Goal: Transaction & Acquisition: Purchase product/service

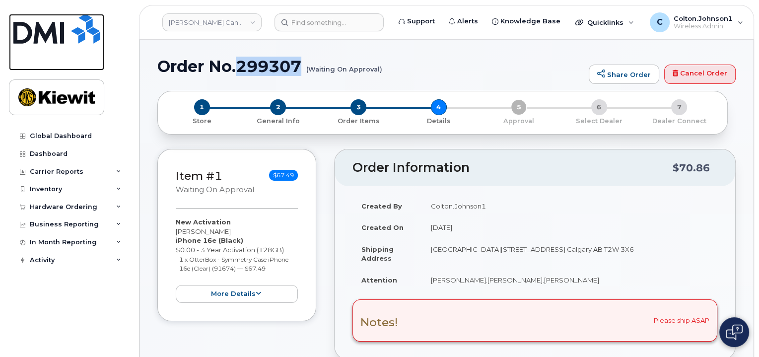
click at [48, 36] on img at bounding box center [56, 29] width 87 height 30
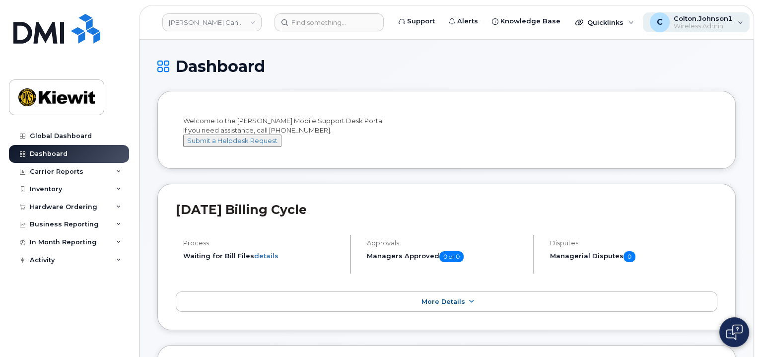
click at [685, 30] on div "C Colton.Johnson1 Wireless Admin" at bounding box center [696, 22] width 107 height 20
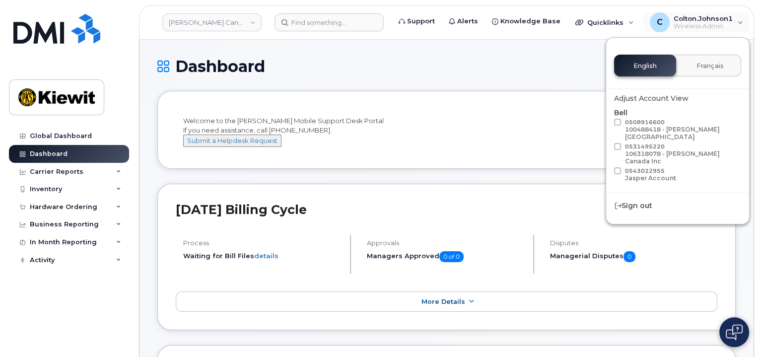
click at [472, 76] on div "Dashboard" at bounding box center [446, 74] width 578 height 33
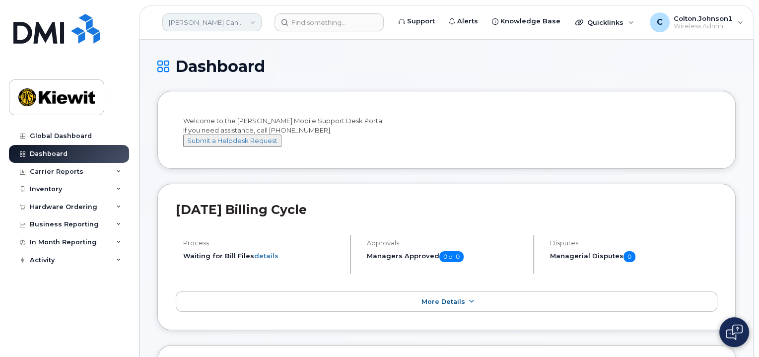
click at [177, 22] on link "Kiewit Canada Inc" at bounding box center [211, 22] width 99 height 18
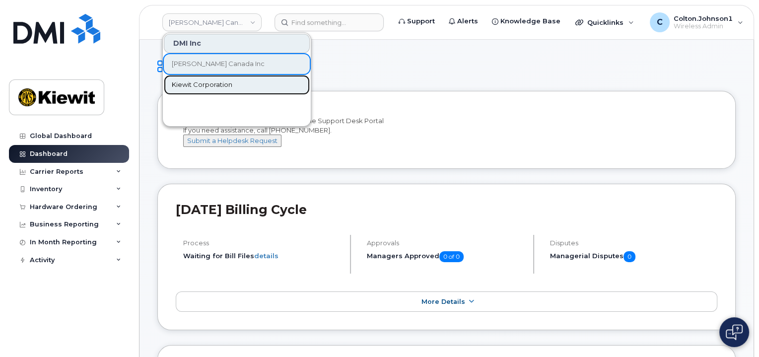
click at [220, 88] on span "Kiewit Corporation" at bounding box center [202, 85] width 61 height 10
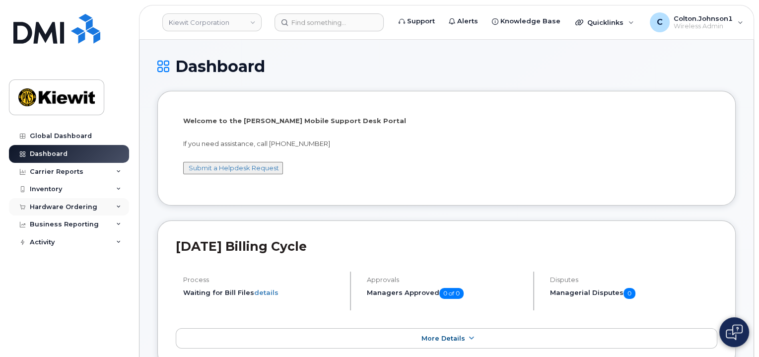
click at [119, 204] on icon at bounding box center [118, 206] width 5 height 5
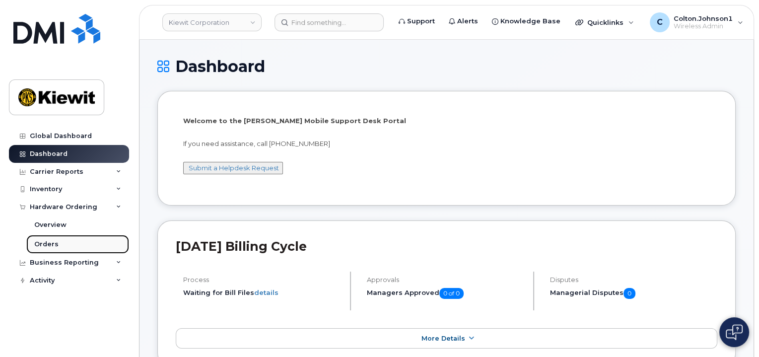
click at [71, 244] on link "Orders" at bounding box center [77, 244] width 103 height 19
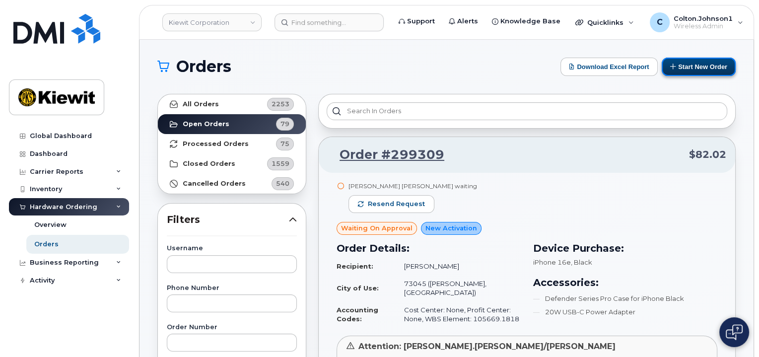
click at [684, 64] on button "Start New Order" at bounding box center [699, 67] width 74 height 18
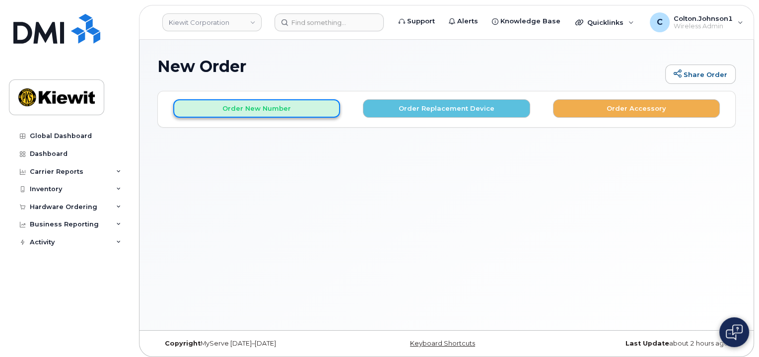
click at [284, 109] on button "Order New Number" at bounding box center [256, 108] width 167 height 18
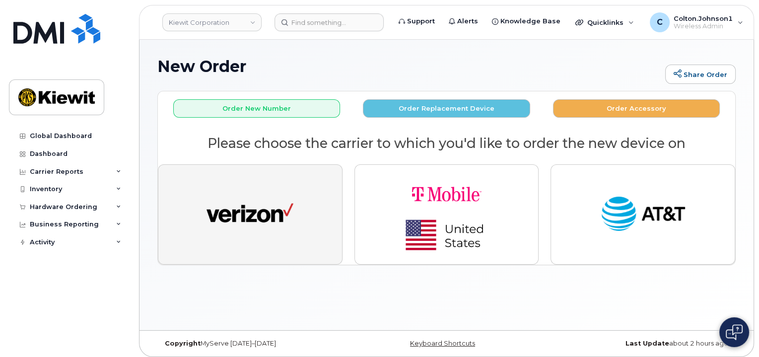
click at [236, 208] on img "button" at bounding box center [249, 214] width 87 height 45
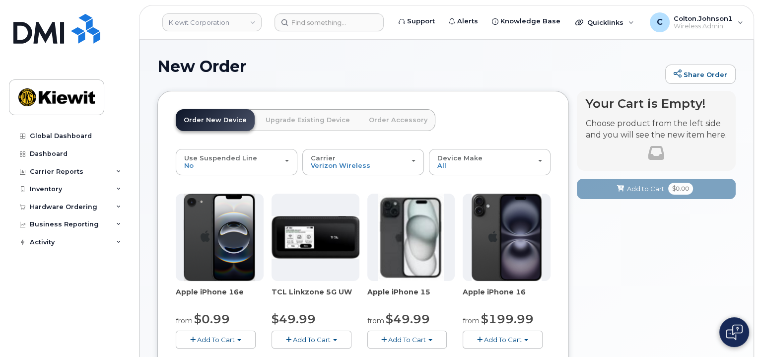
click at [232, 336] on span "Add To Cart" at bounding box center [216, 340] width 38 height 8
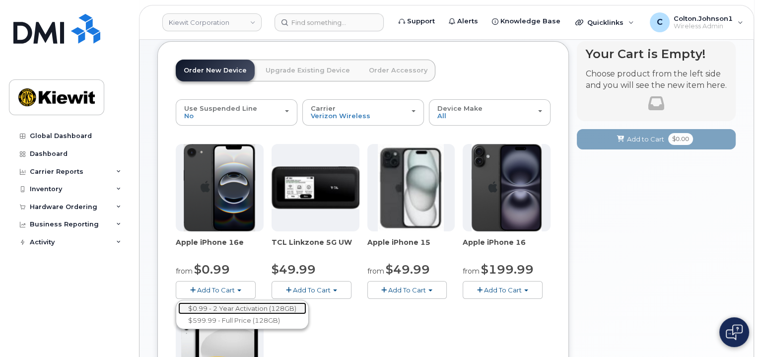
click at [225, 308] on link "$0.99 - 2 Year Activation (128GB)" at bounding box center [242, 308] width 128 height 12
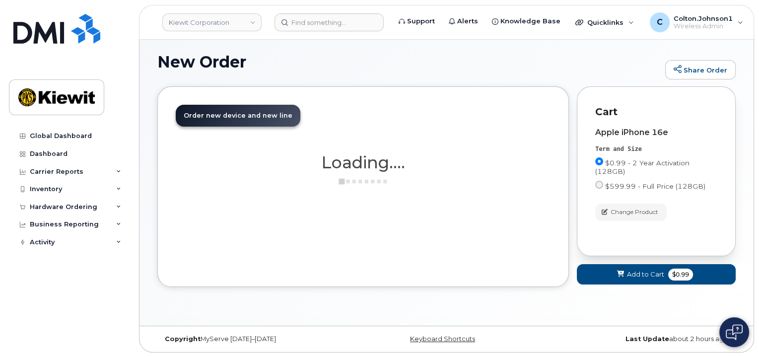
scroll to position [50, 0]
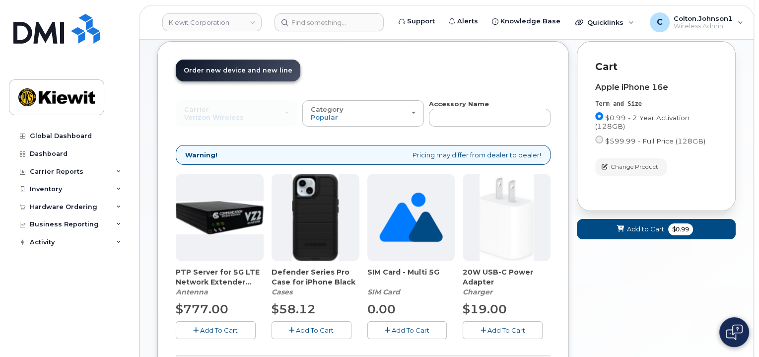
click at [293, 327] on icon "button" at bounding box center [291, 330] width 5 height 6
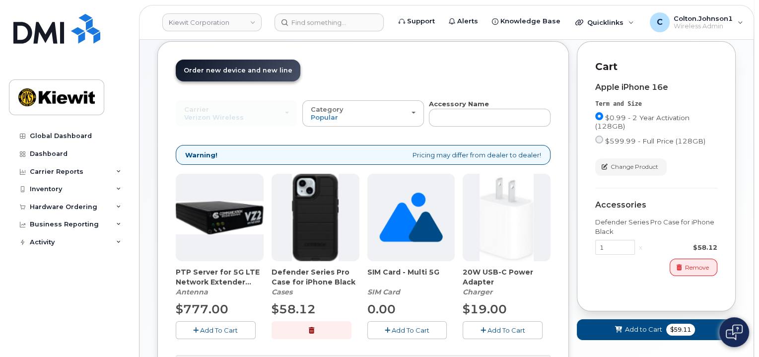
click at [483, 330] on icon "button" at bounding box center [482, 330] width 5 height 6
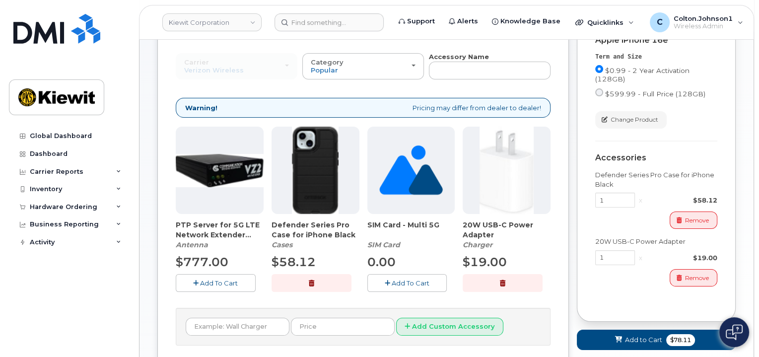
scroll to position [99, 0]
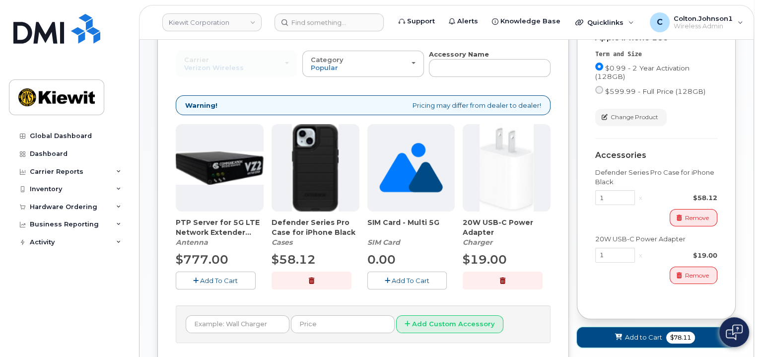
click at [650, 337] on span "Add to Cart" at bounding box center [643, 337] width 37 height 9
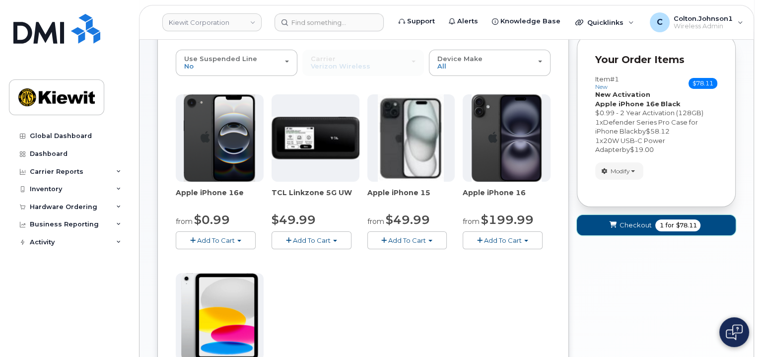
click at [623, 228] on span "Checkout" at bounding box center [635, 224] width 32 height 9
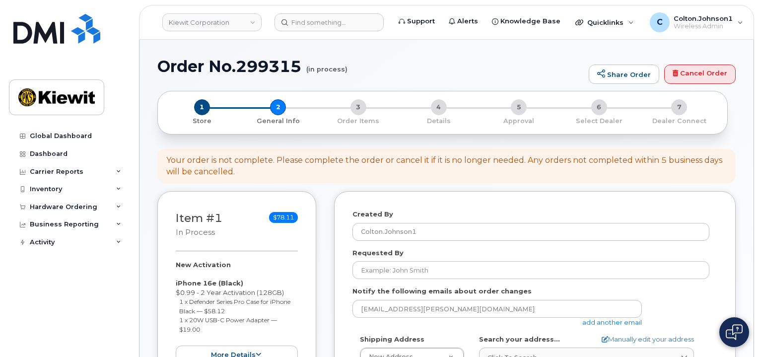
select select
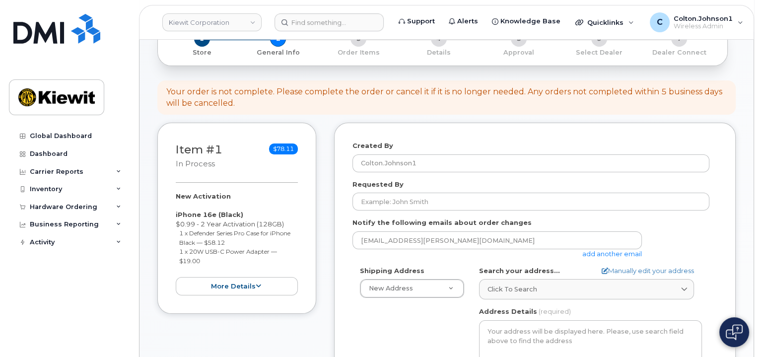
scroll to position [99, 0]
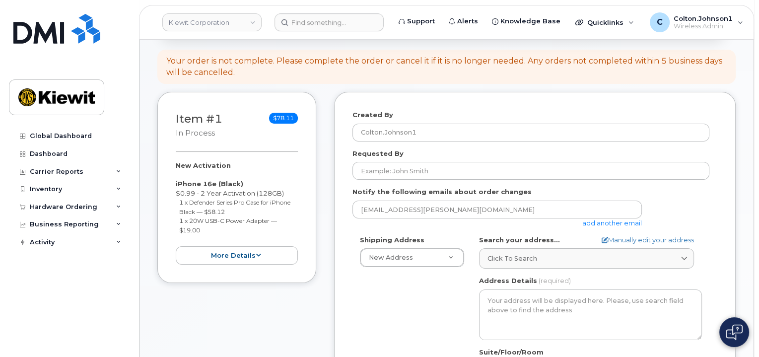
click at [617, 220] on link "add another email" at bounding box center [612, 223] width 60 height 8
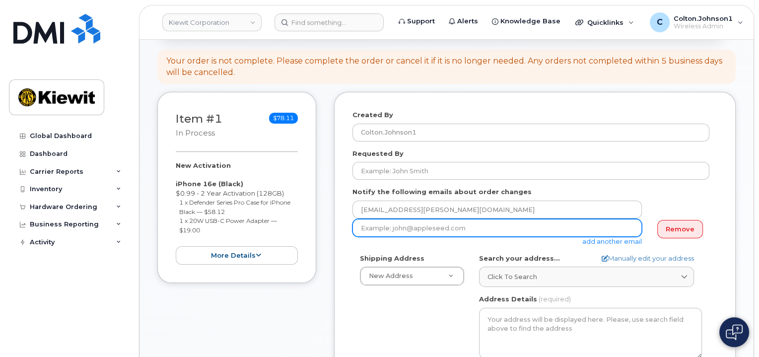
click at [432, 234] on input "email" at bounding box center [496, 228] width 289 height 18
paste input "Mary.Stein"
type input "Mary.Stein@kiewit.com"
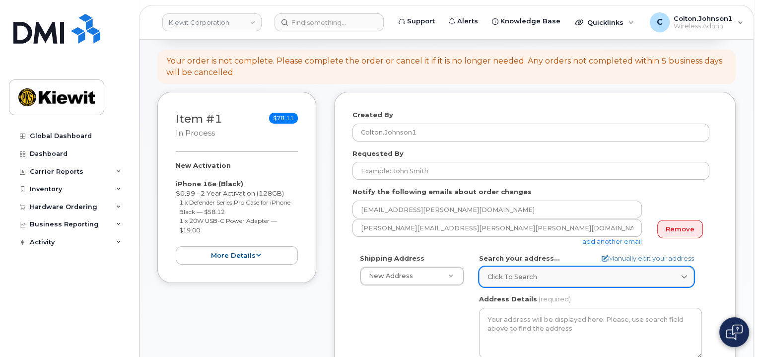
click at [501, 276] on span "Click to search" at bounding box center [512, 276] width 50 height 9
paste input "3520 Mill Road,Plattsmouth, NE 68048"
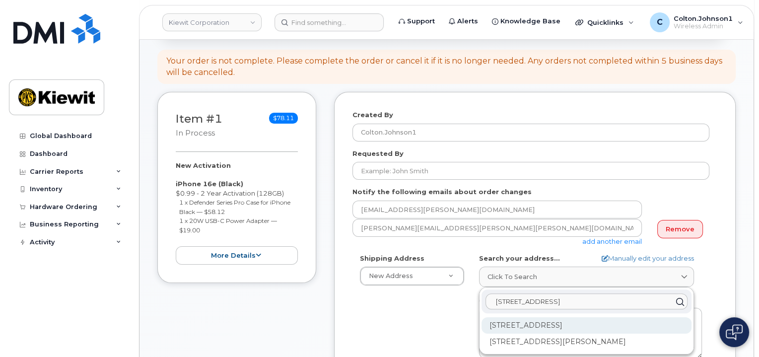
type input "3520 Mill Road,Plattsmouth, NE 68048"
click at [560, 321] on div "3520 Mill Rd Plattsmouth NE 68048-6226" at bounding box center [586, 325] width 210 height 16
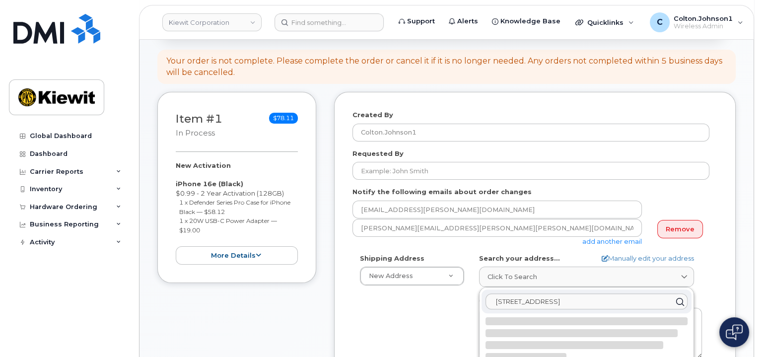
select select
type textarea "3520 Mill Rd PLATTSMOUTH NE 68048-6226 UNITED STATES"
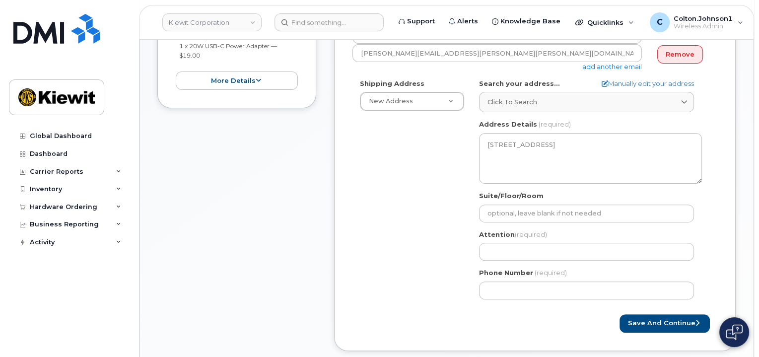
scroll to position [298, 0]
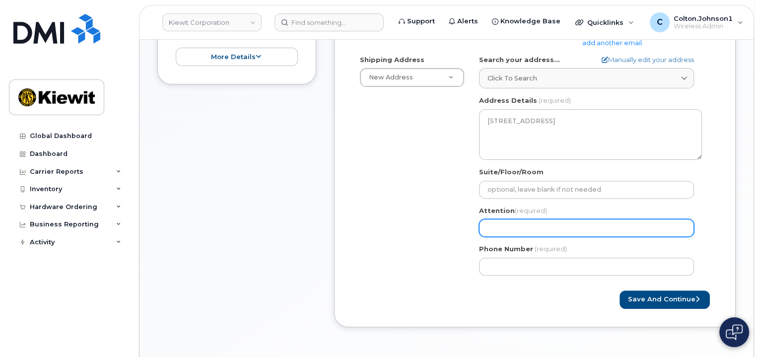
click at [522, 232] on input "Attention (required)" at bounding box center [586, 228] width 215 height 18
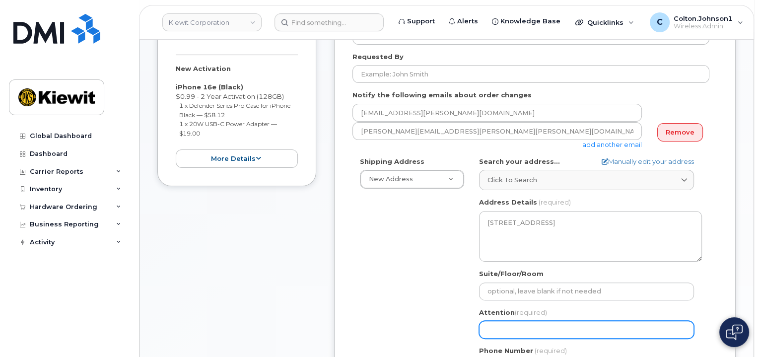
scroll to position [199, 0]
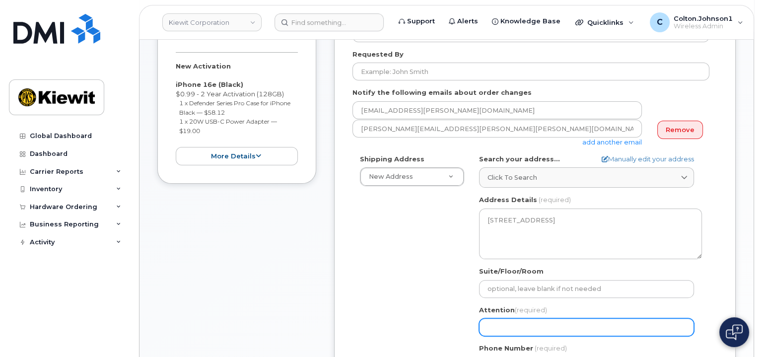
click at [550, 318] on input "Attention (required)" at bounding box center [586, 327] width 215 height 18
paste input "Emily.Mayes"
select select
click at [485, 327] on input "Emily.Mayes" at bounding box center [586, 327] width 215 height 18
click at [489, 331] on input "Emily.Mayes" at bounding box center [586, 327] width 215 height 18
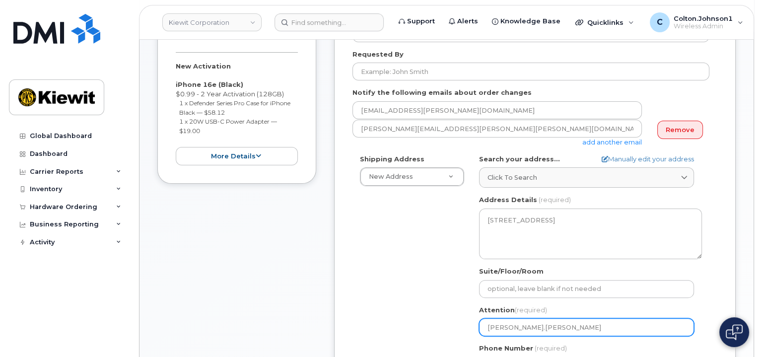
click at [538, 324] on input "Emily.Mayes" at bounding box center [586, 327] width 215 height 18
type input "Emily.Mayes"
click at [576, 329] on input "Emily.Mayes" at bounding box center [586, 327] width 215 height 18
paste input "[PERSON_NAME]"
select select
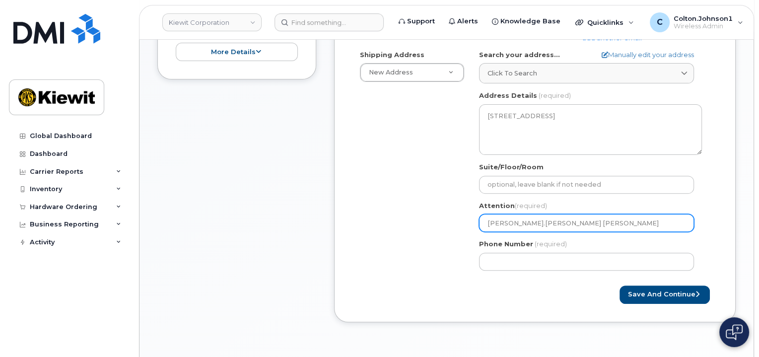
scroll to position [347, 0]
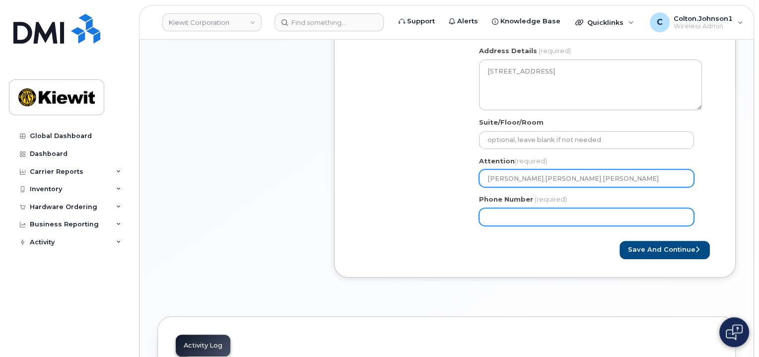
type input "[PERSON_NAME].[PERSON_NAME] [PERSON_NAME]"
click at [583, 215] on input "Phone Number" at bounding box center [586, 217] width 215 height 18
type input "877772770"
select select
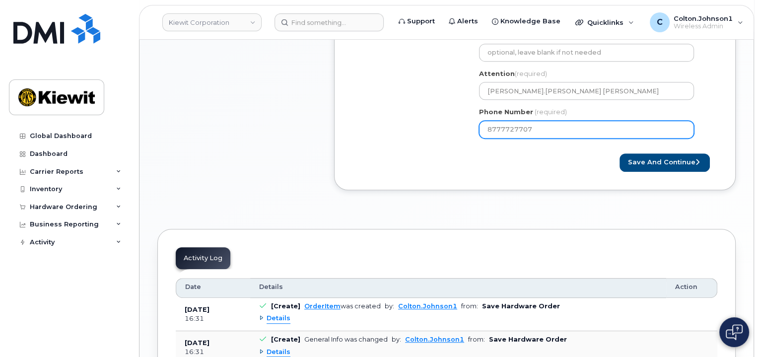
scroll to position [447, 0]
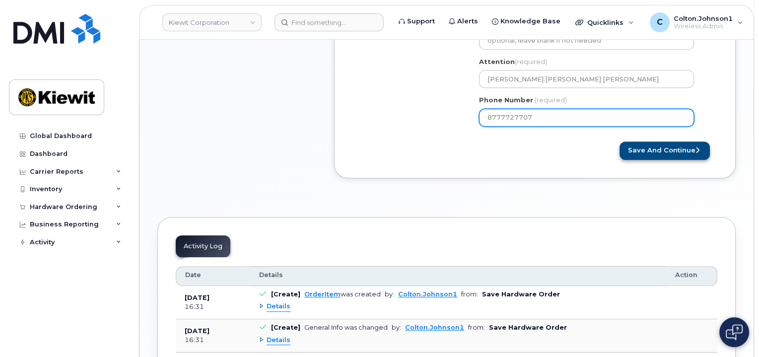
type input "8777727707"
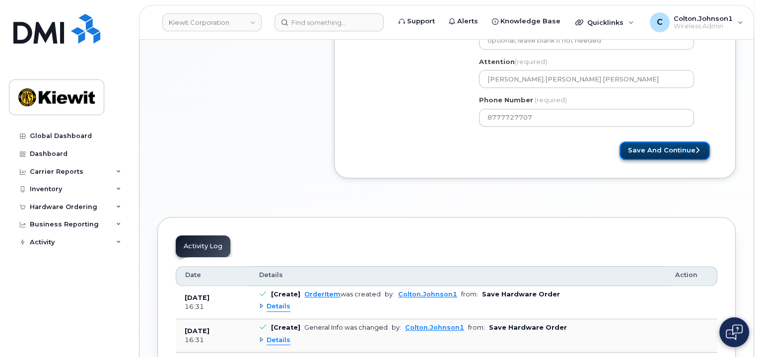
click at [663, 148] on button "Save and Continue" at bounding box center [664, 150] width 90 height 18
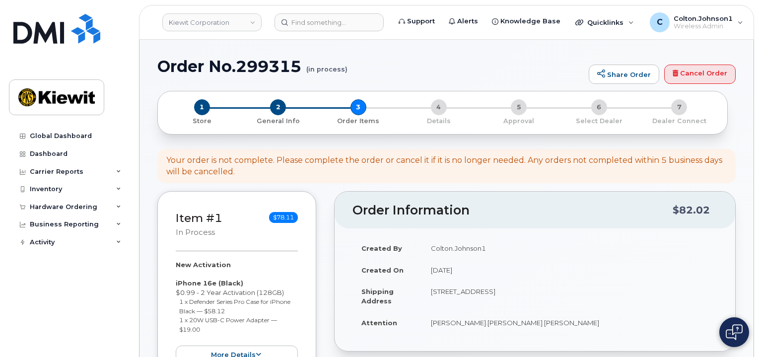
select select
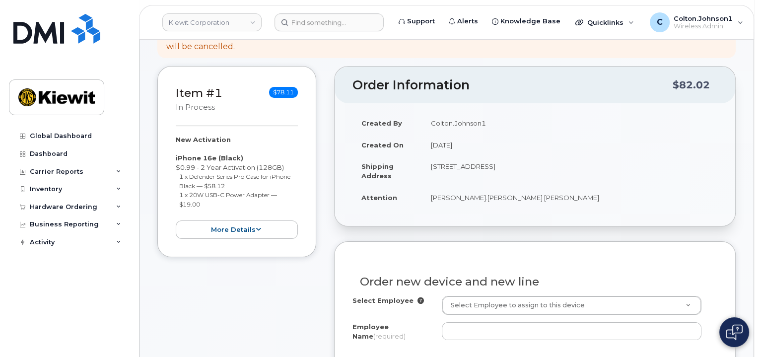
scroll to position [199, 0]
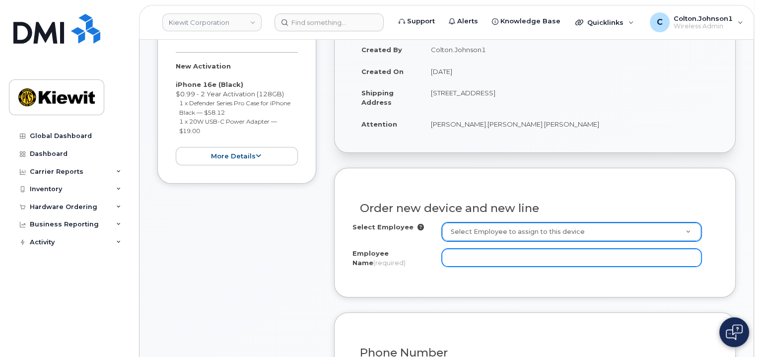
click at [514, 254] on input "Employee Name (required)" at bounding box center [572, 258] width 260 height 18
click at [481, 249] on input "Employee Name (required)" at bounding box center [572, 258] width 260 height 18
paste input "[PERSON_NAME]"
type input "[PERSON_NAME]"
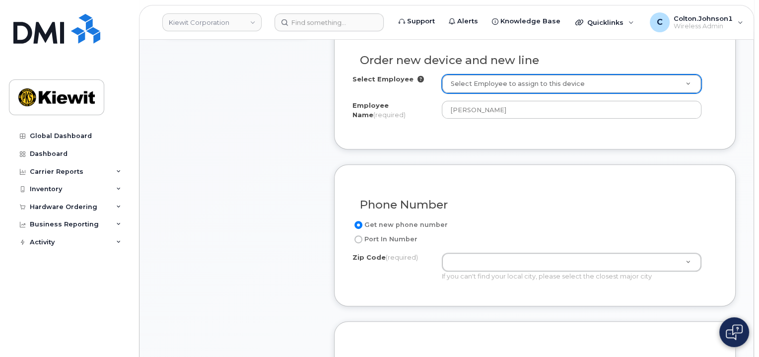
scroll to position [347, 0]
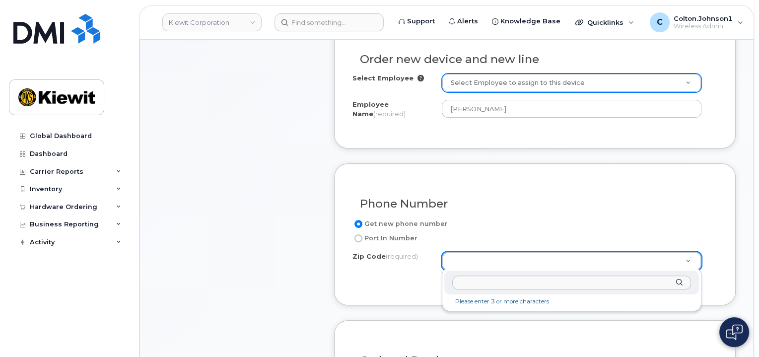
click at [473, 279] on input "Zip Code (required)" at bounding box center [571, 282] width 239 height 14
paste input "68048"
type input "68048"
type input "68048 (Plattsmouth, NE)"
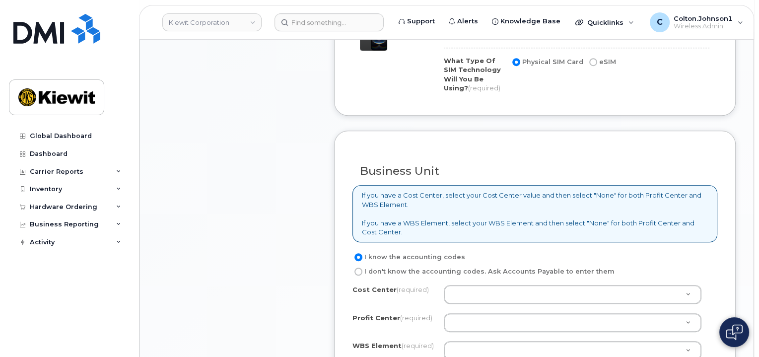
scroll to position [744, 0]
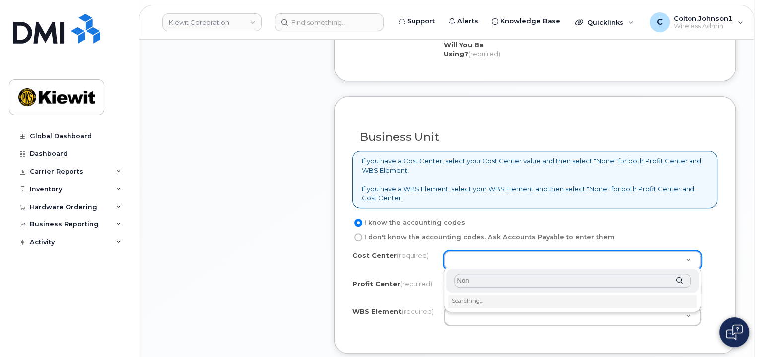
type input "None"
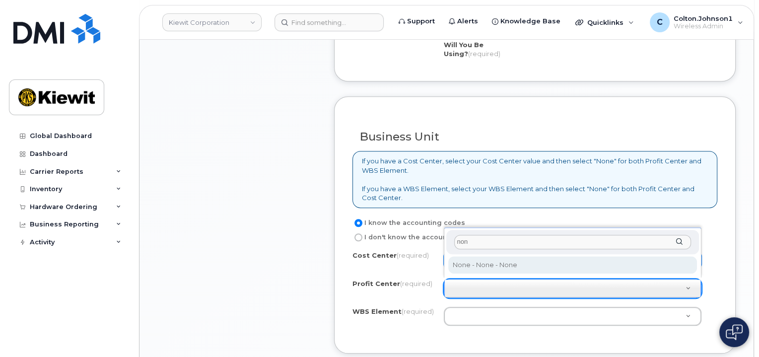
type input "none"
select select "None"
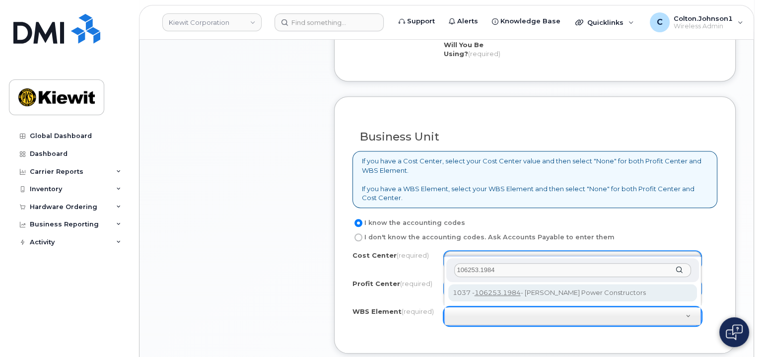
type input "106253.1984"
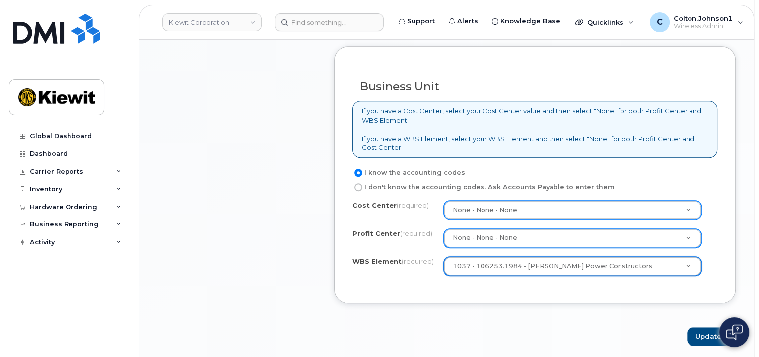
scroll to position [844, 0]
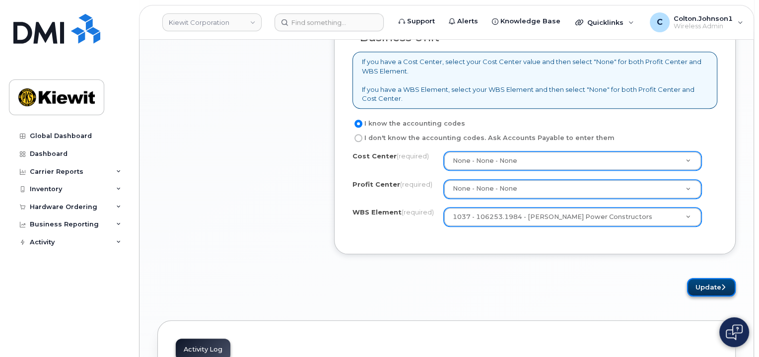
click at [713, 290] on button "Update" at bounding box center [711, 287] width 49 height 18
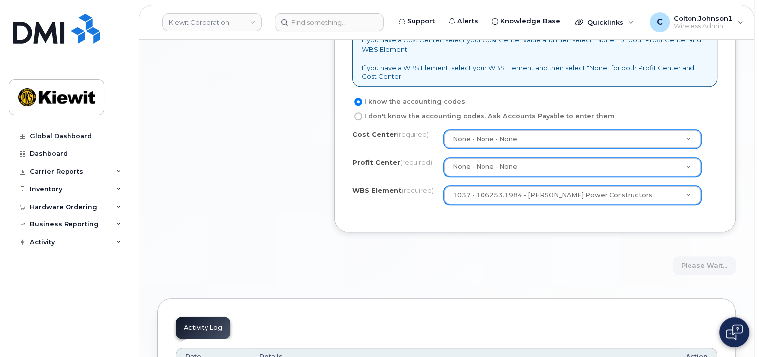
scroll to position [744, 0]
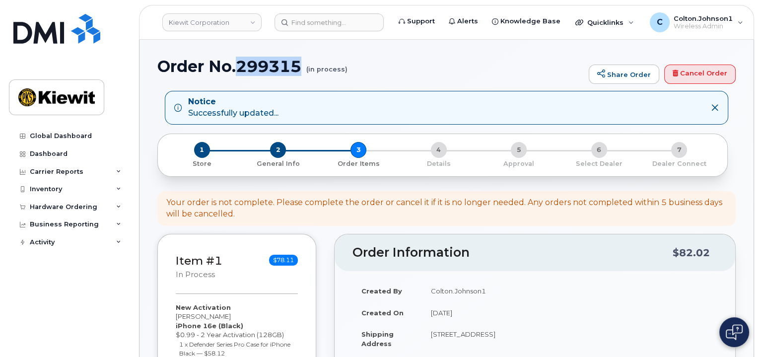
drag, startPoint x: 237, startPoint y: 62, endPoint x: 301, endPoint y: 63, distance: 64.0
click at [301, 63] on h1 "Order No.299315 (in process)" at bounding box center [370, 66] width 426 height 17
copy h1 "299315"
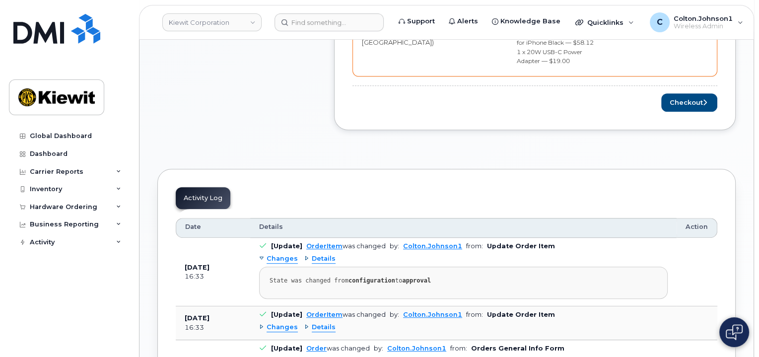
scroll to position [447, 0]
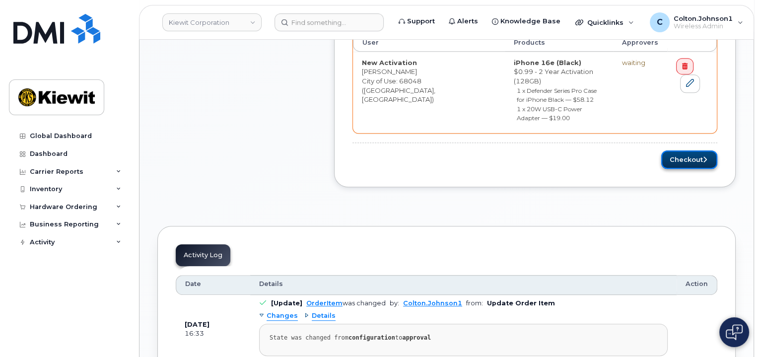
click at [694, 150] on button "Checkout" at bounding box center [689, 159] width 56 height 18
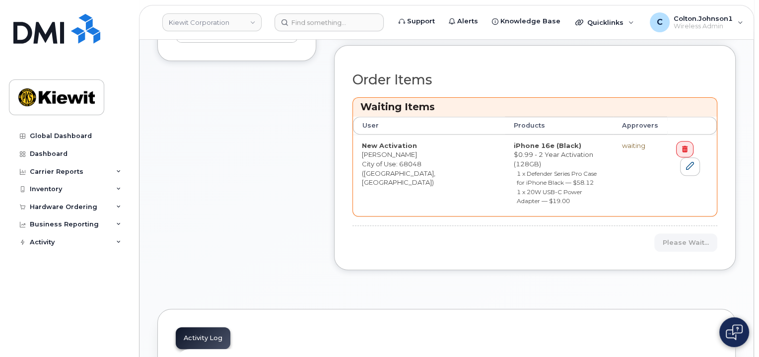
scroll to position [347, 0]
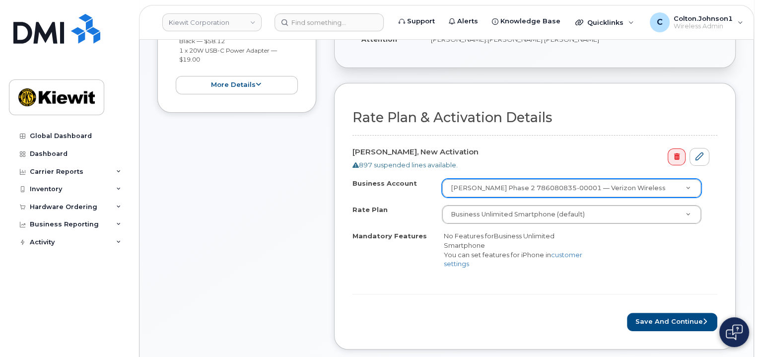
scroll to position [248, 0]
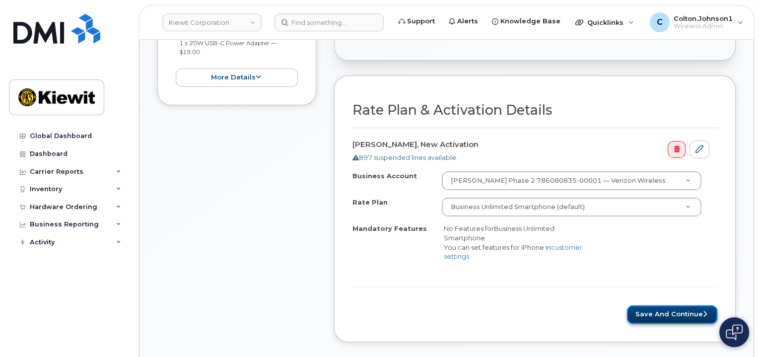
click at [657, 307] on button "Save and Continue" at bounding box center [672, 314] width 90 height 18
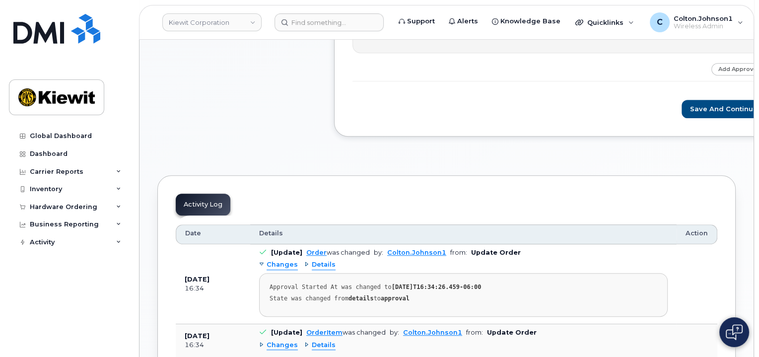
scroll to position [546, 0]
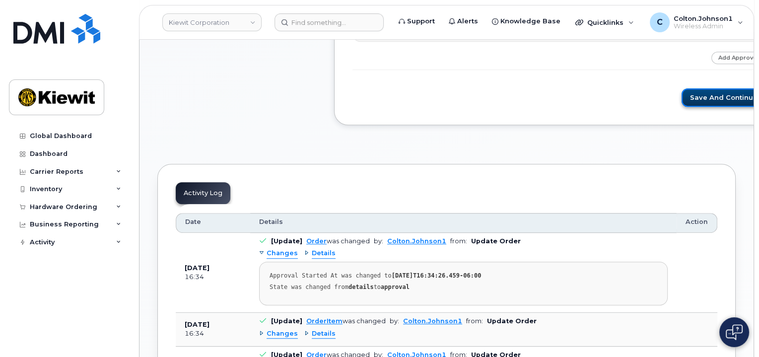
click at [681, 93] on button "Save and Continue" at bounding box center [723, 97] width 84 height 18
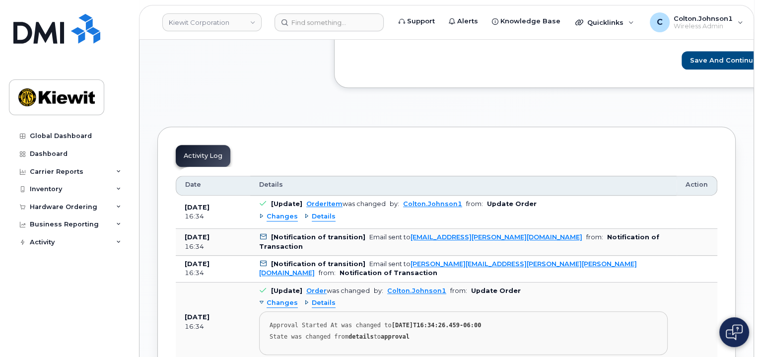
scroll to position [645, 0]
